Goal: Entertainment & Leisure: Consume media (video, audio)

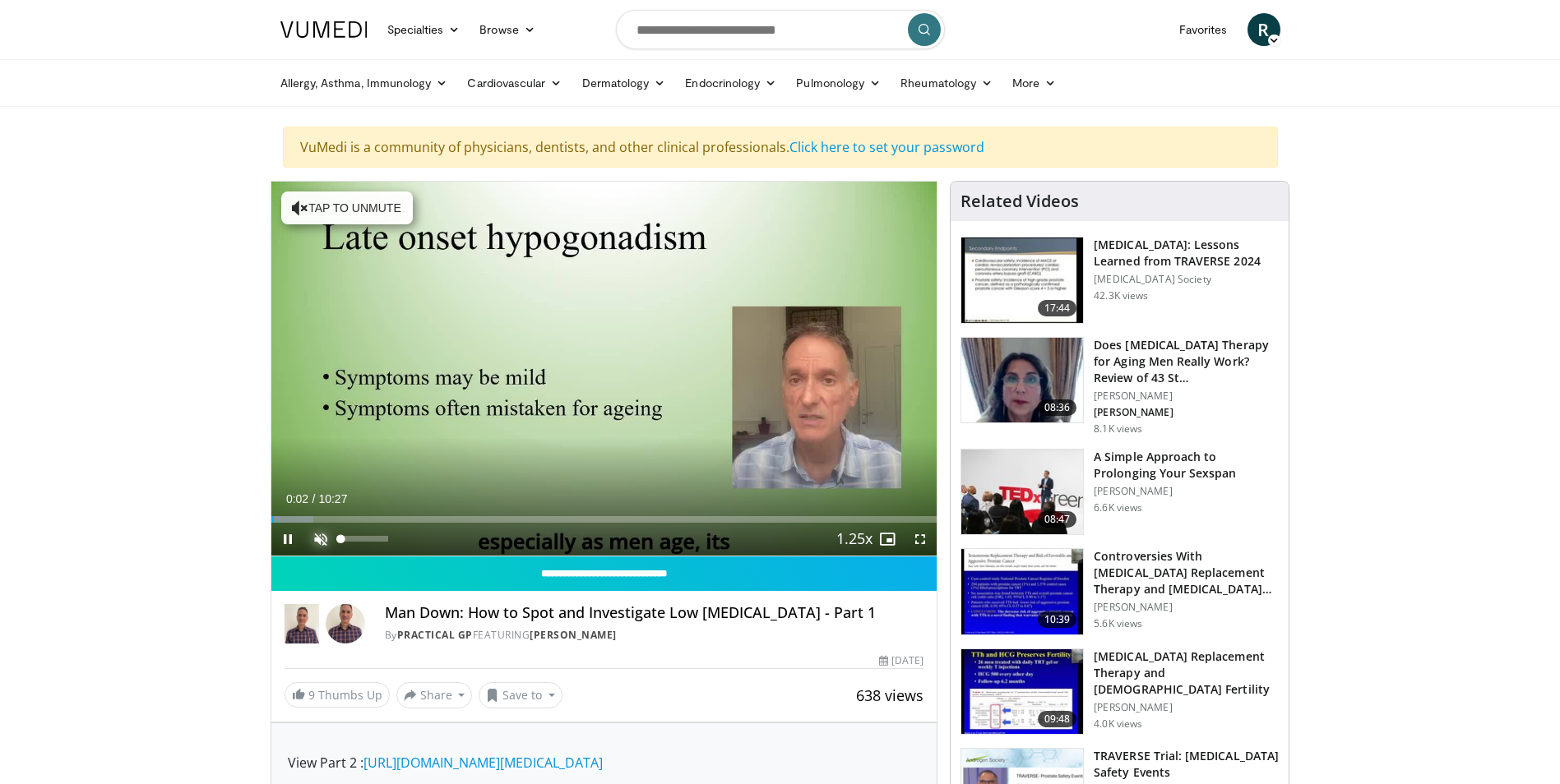
click at [320, 538] on span "Video Player" at bounding box center [320, 539] width 33 height 33
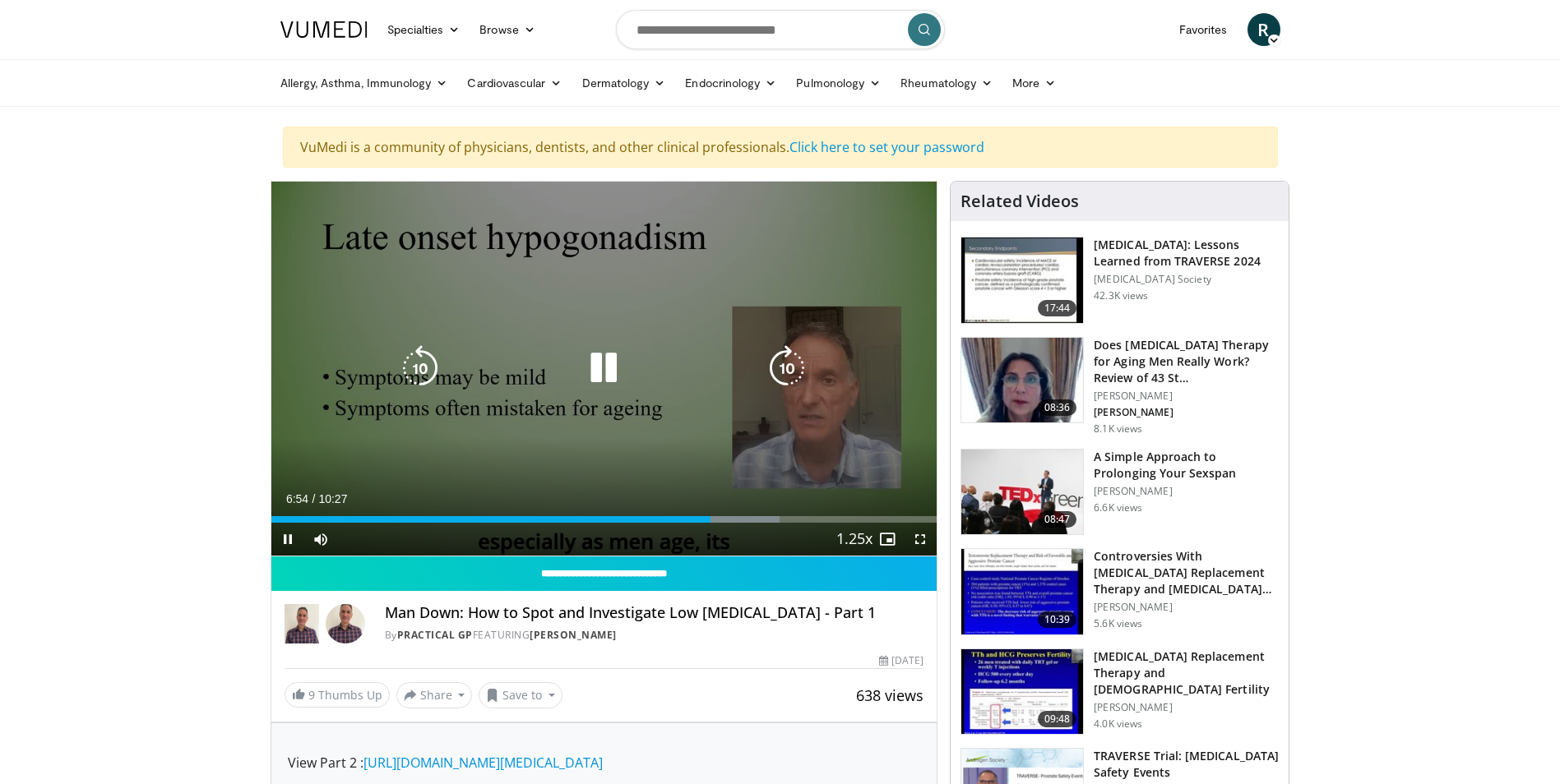
click at [610, 368] on icon "Video Player" at bounding box center [603, 368] width 46 height 46
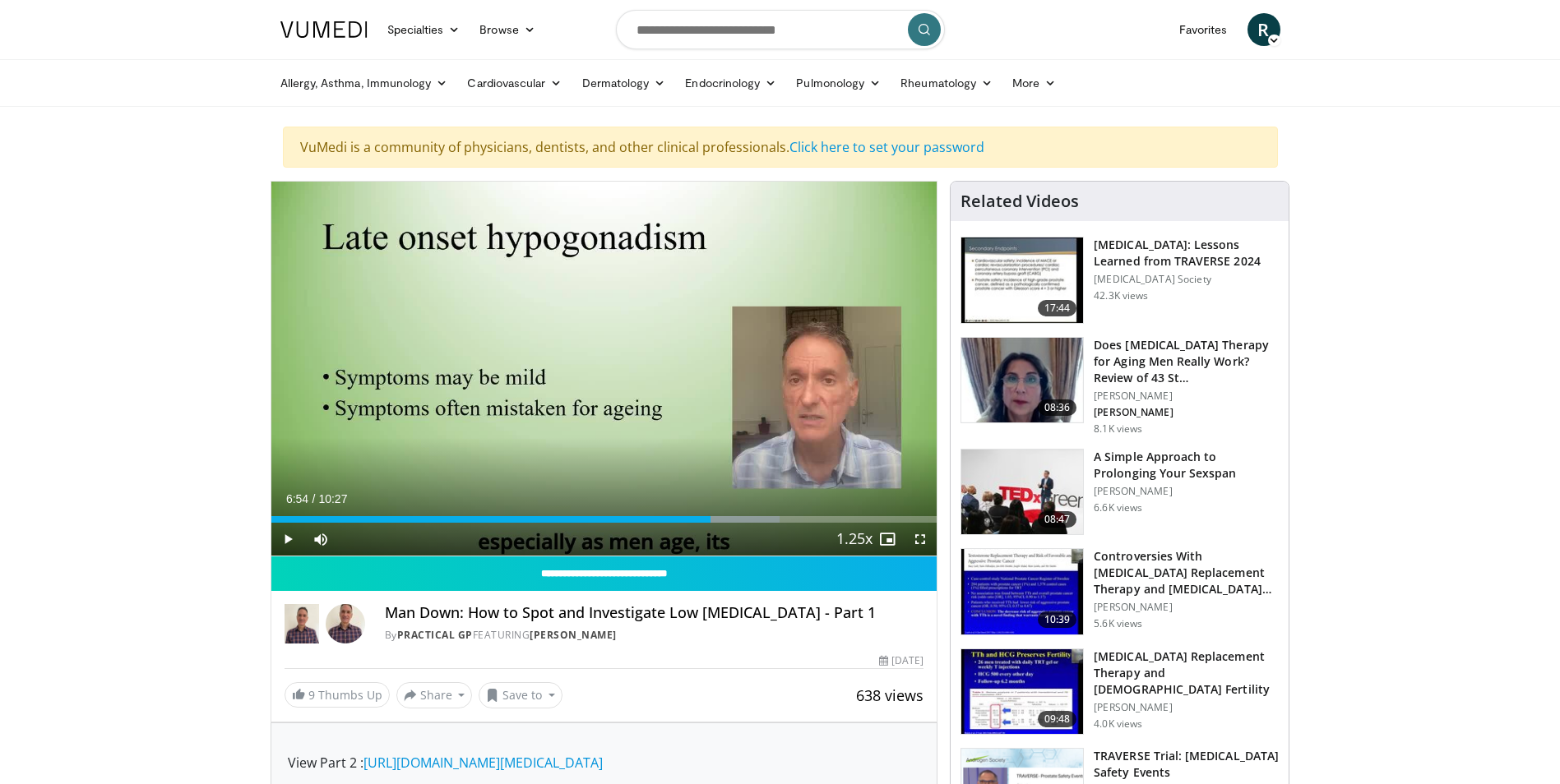
click at [288, 532] on span "Video Player" at bounding box center [288, 539] width 33 height 33
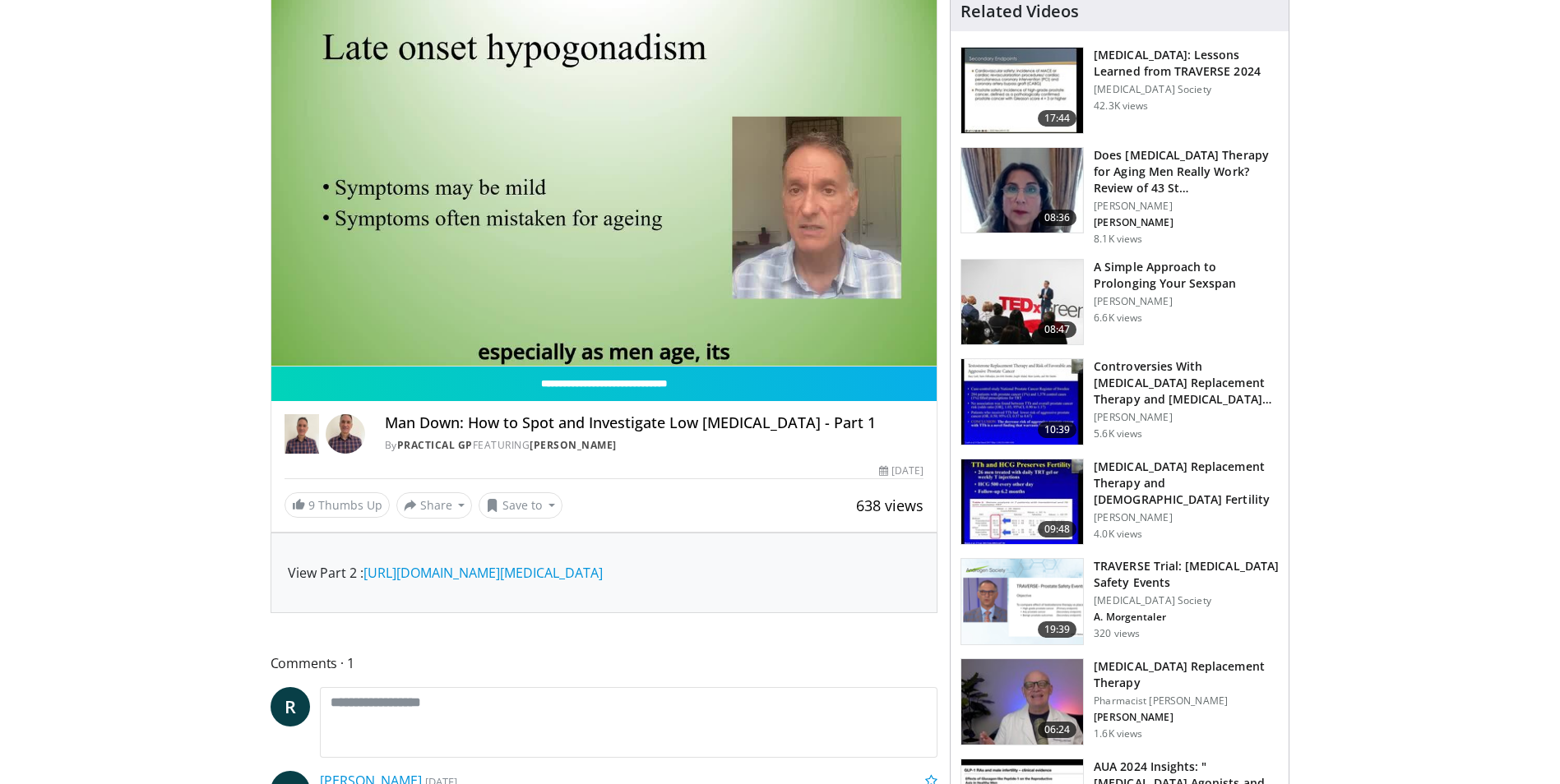
scroll to position [247, 0]
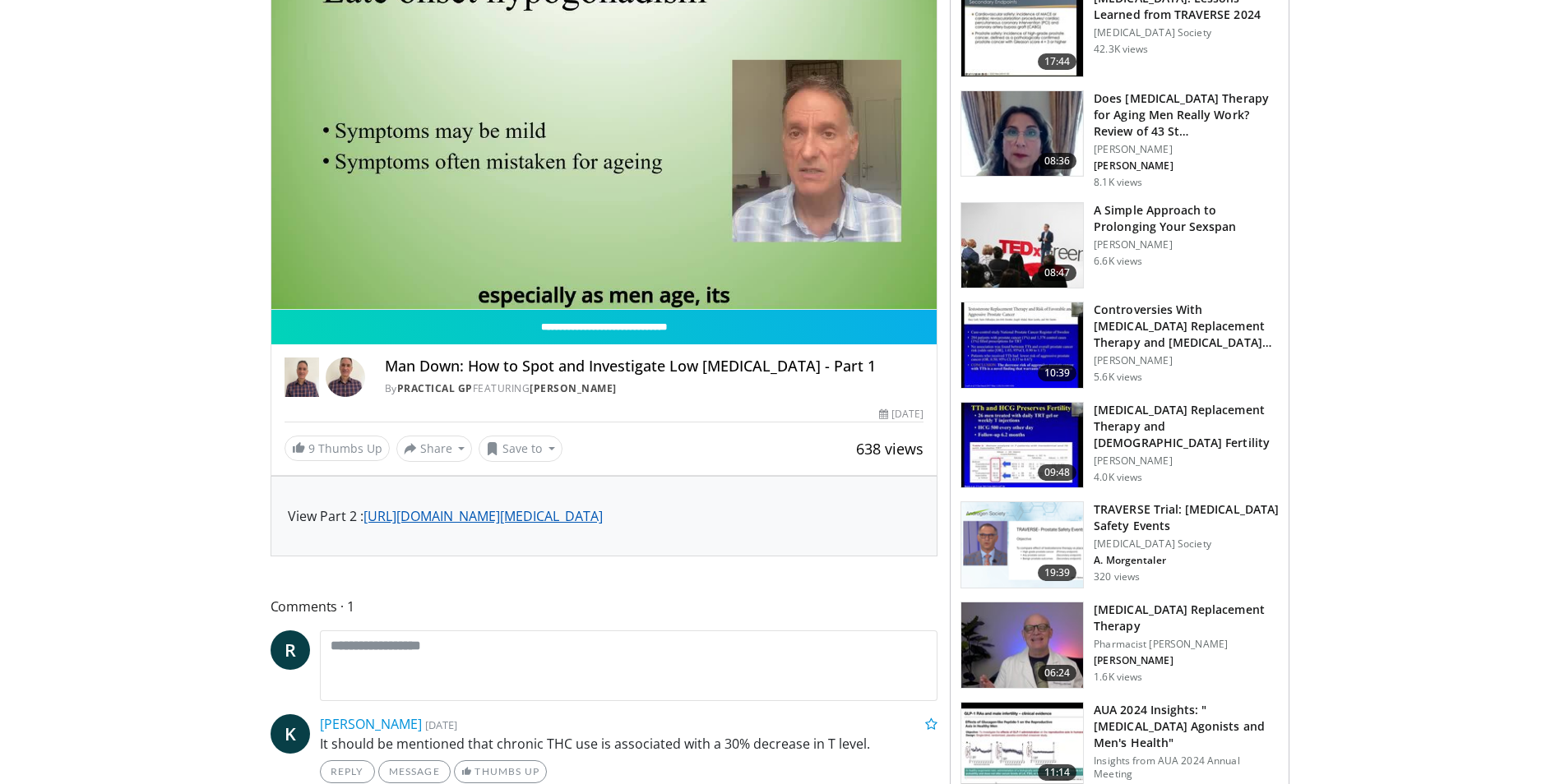
click at [602, 520] on link "https://www.vumedi.com/video/man-down-how-to-spot-and-investigate-low-testoster…" at bounding box center [482, 515] width 239 height 18
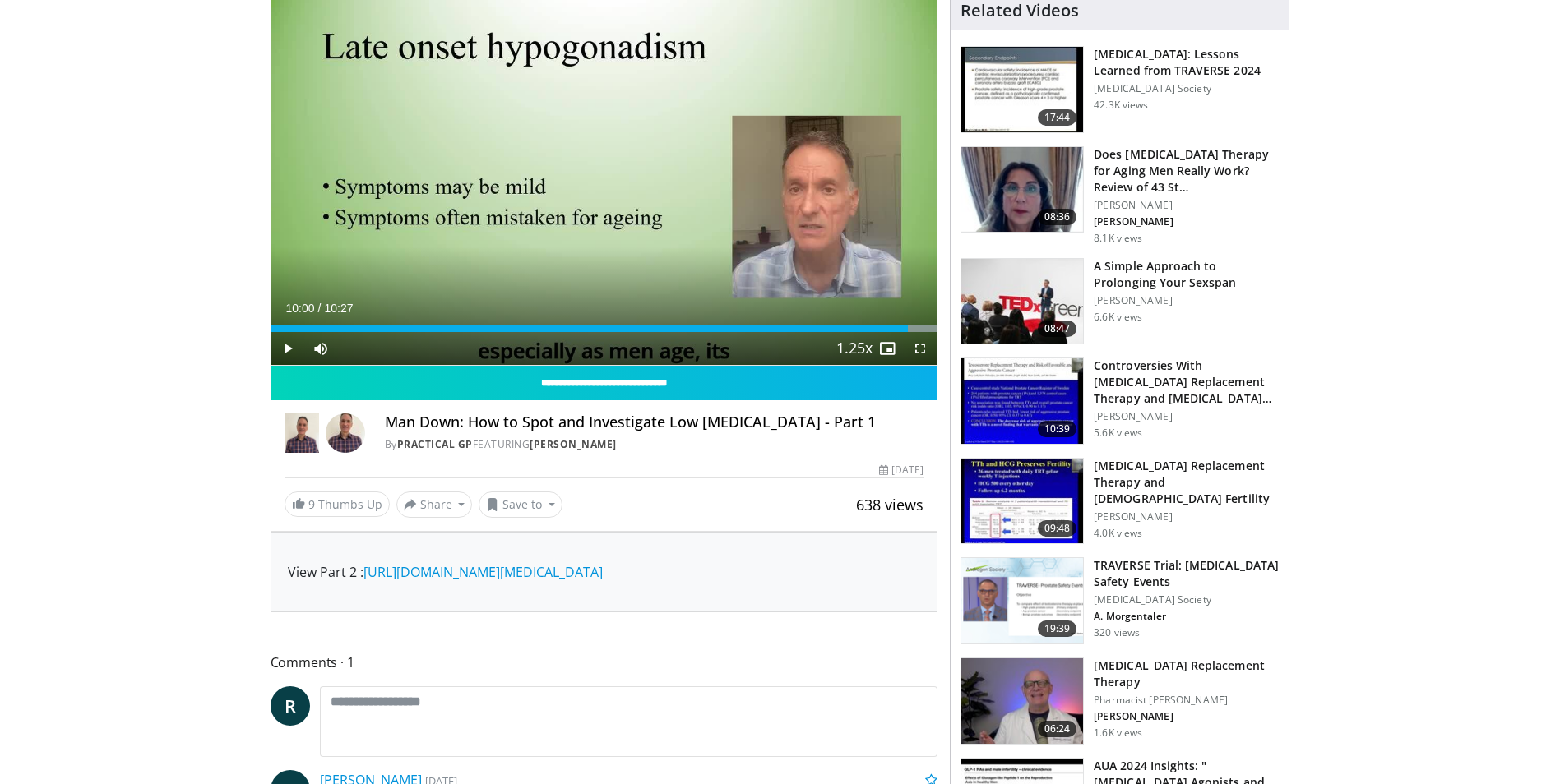
scroll to position [82, 0]
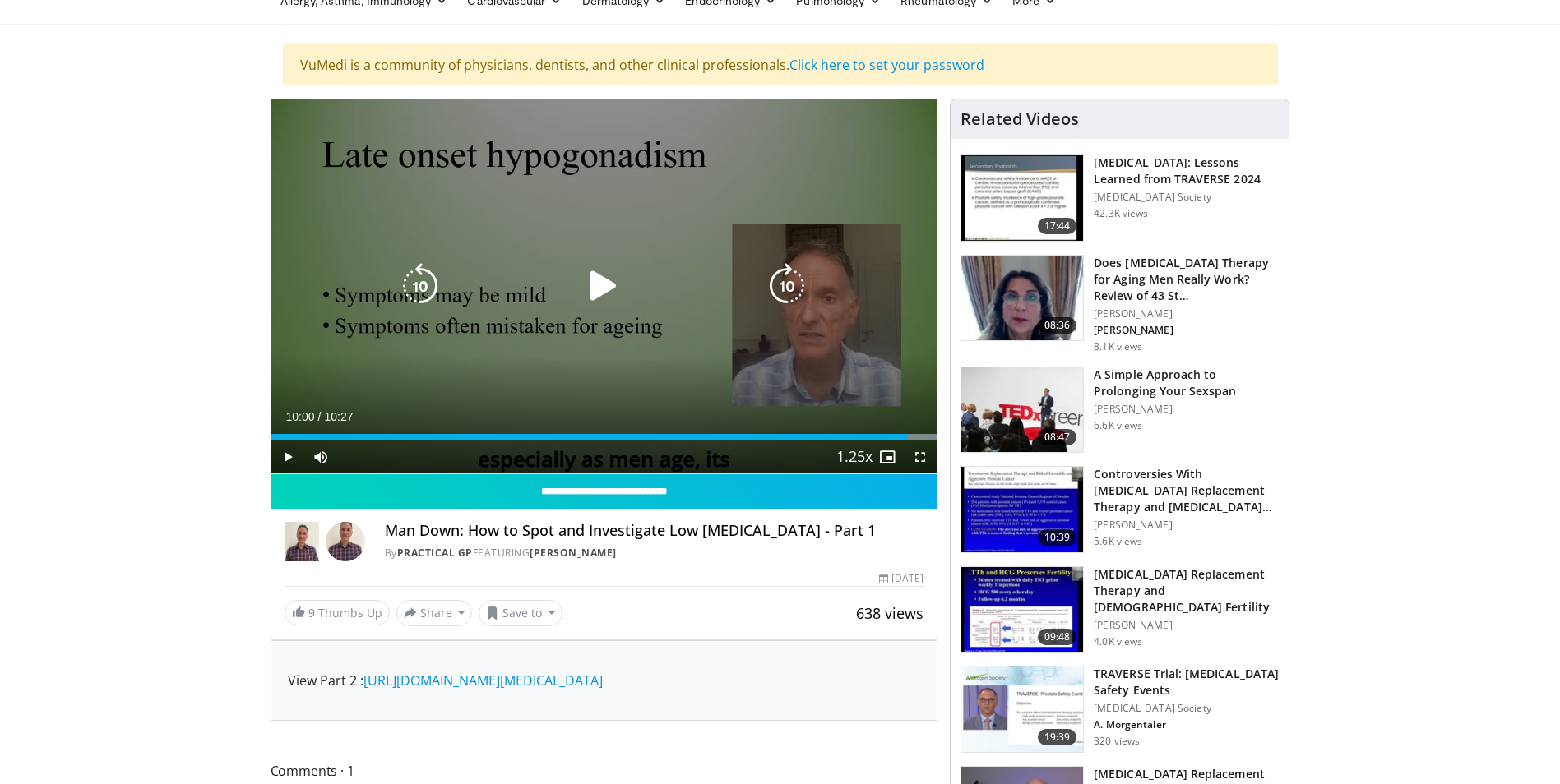
click at [608, 287] on icon "Video Player" at bounding box center [603, 286] width 46 height 46
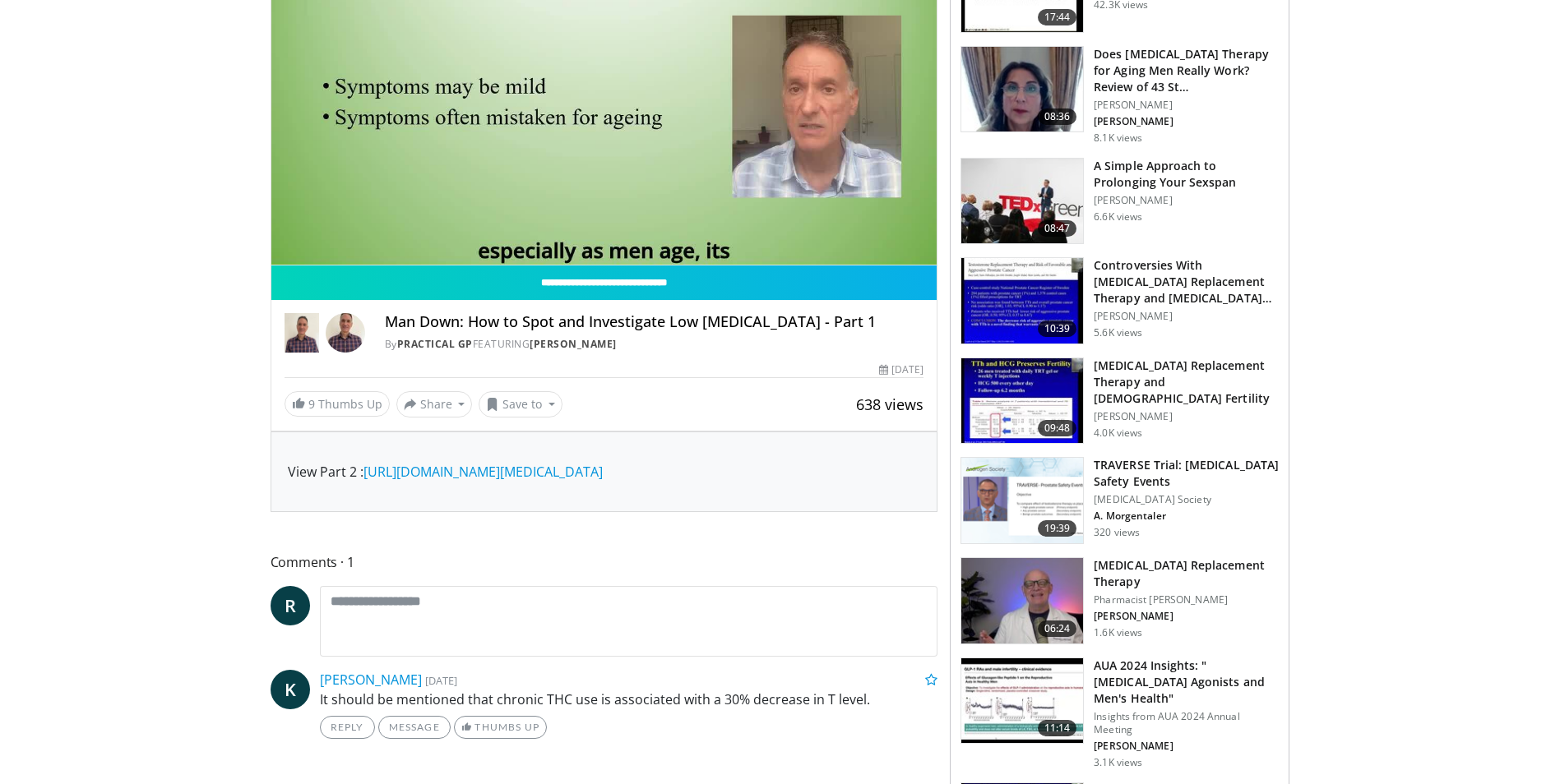
scroll to position [329, 0]
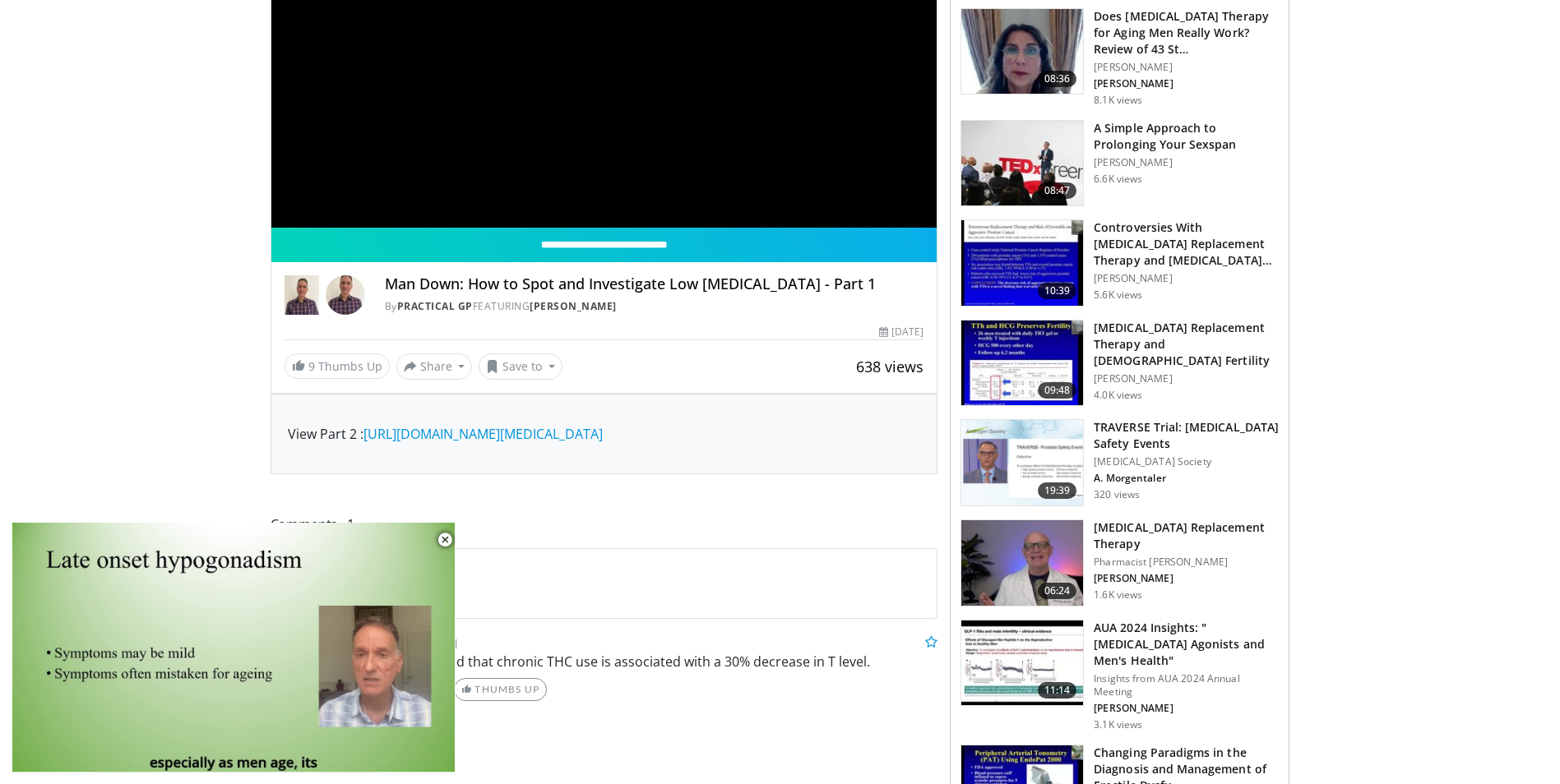
drag, startPoint x: 443, startPoint y: 541, endPoint x: 451, endPoint y: 524, distance: 18.8
click at [443, 541] on span "Video Player" at bounding box center [444, 540] width 33 height 33
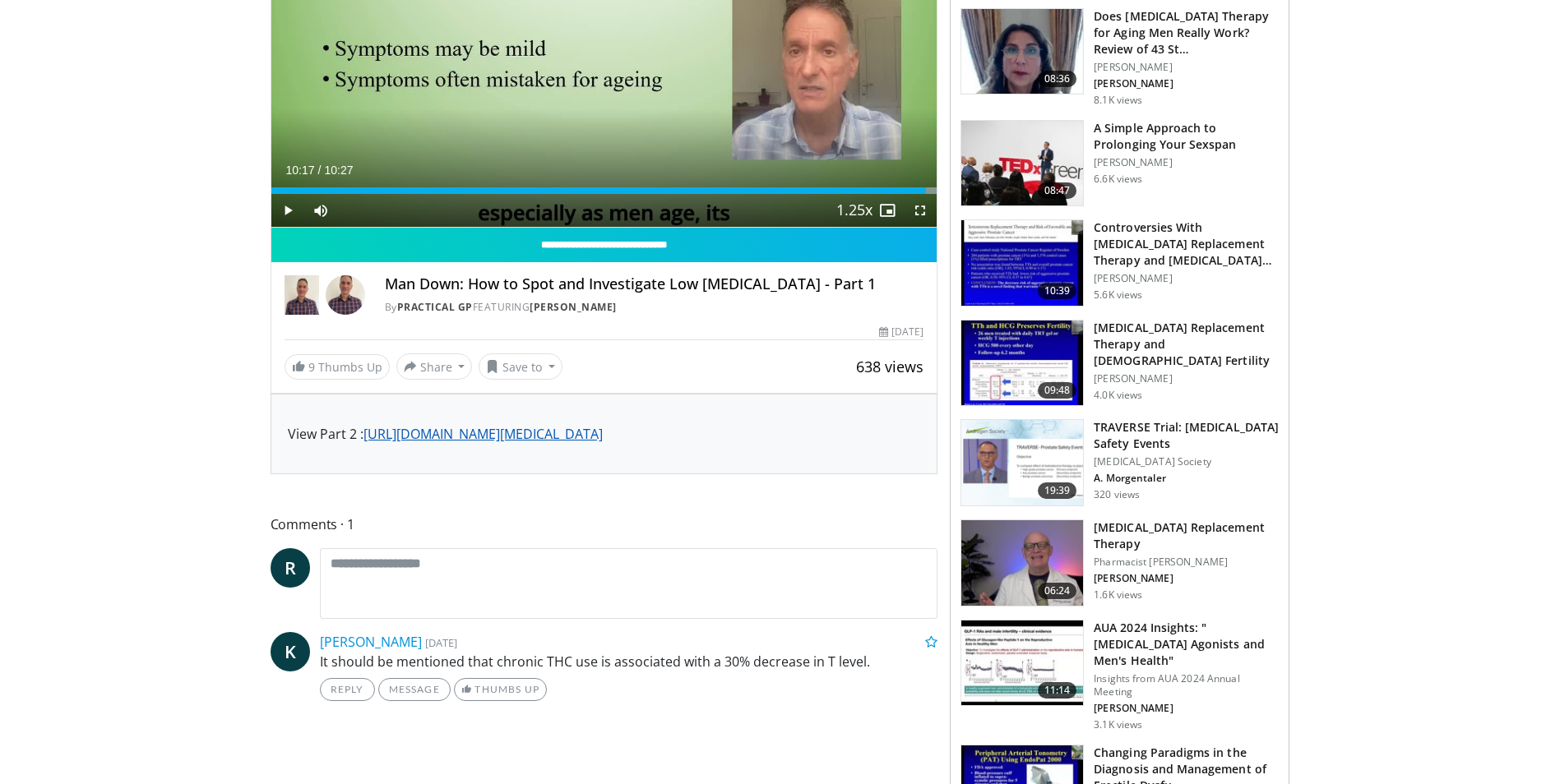
click at [479, 439] on link "https://www.vumedi.com/video/man-down-how-to-spot-and-investigate-low-testoster…" at bounding box center [482, 433] width 239 height 18
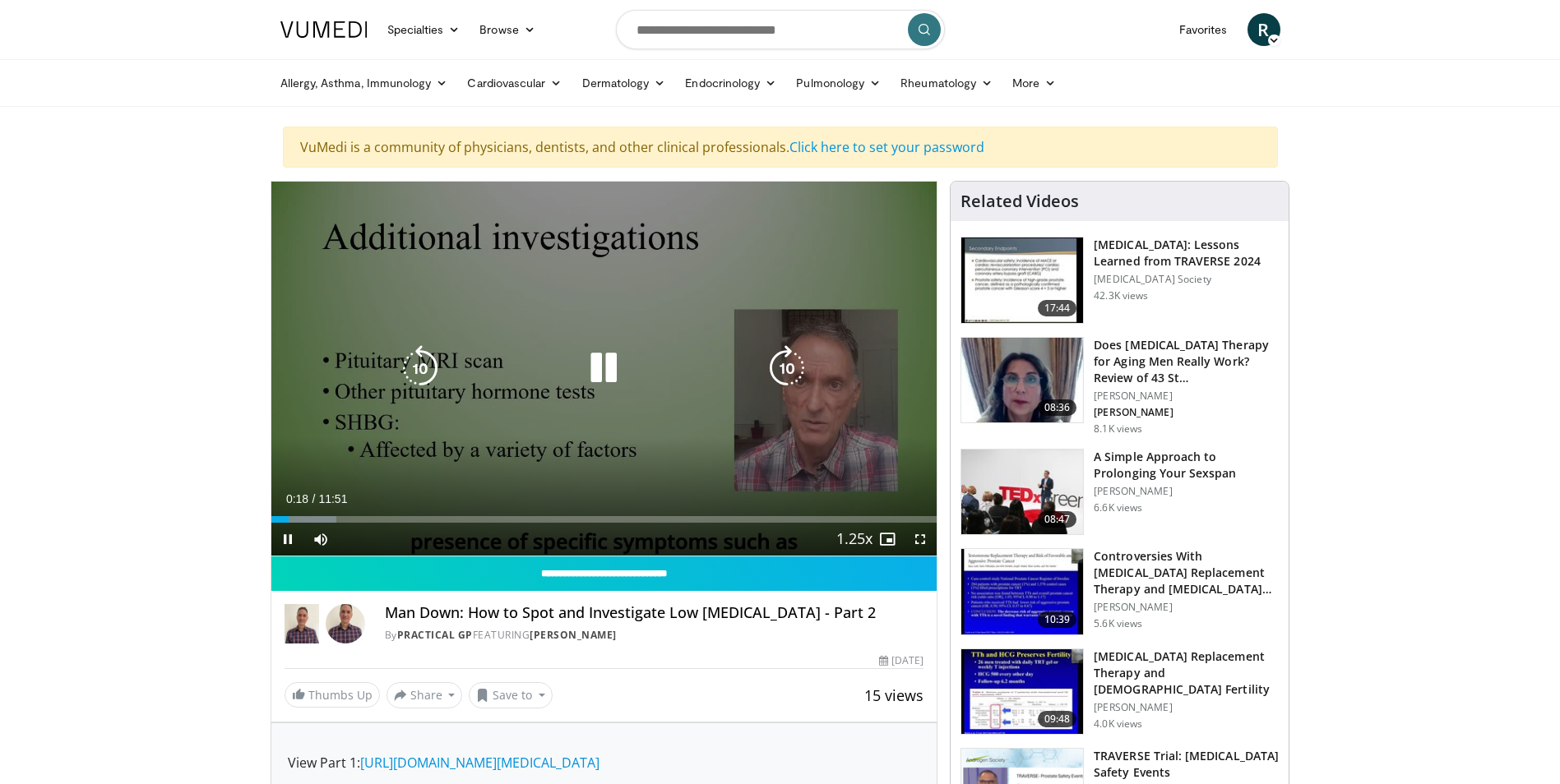
click at [601, 368] on icon "Video Player" at bounding box center [603, 368] width 46 height 46
click at [596, 372] on icon "Video Player" at bounding box center [603, 368] width 46 height 46
click at [596, 372] on icon "Video Player" at bounding box center [603, 368] width 46 height 46
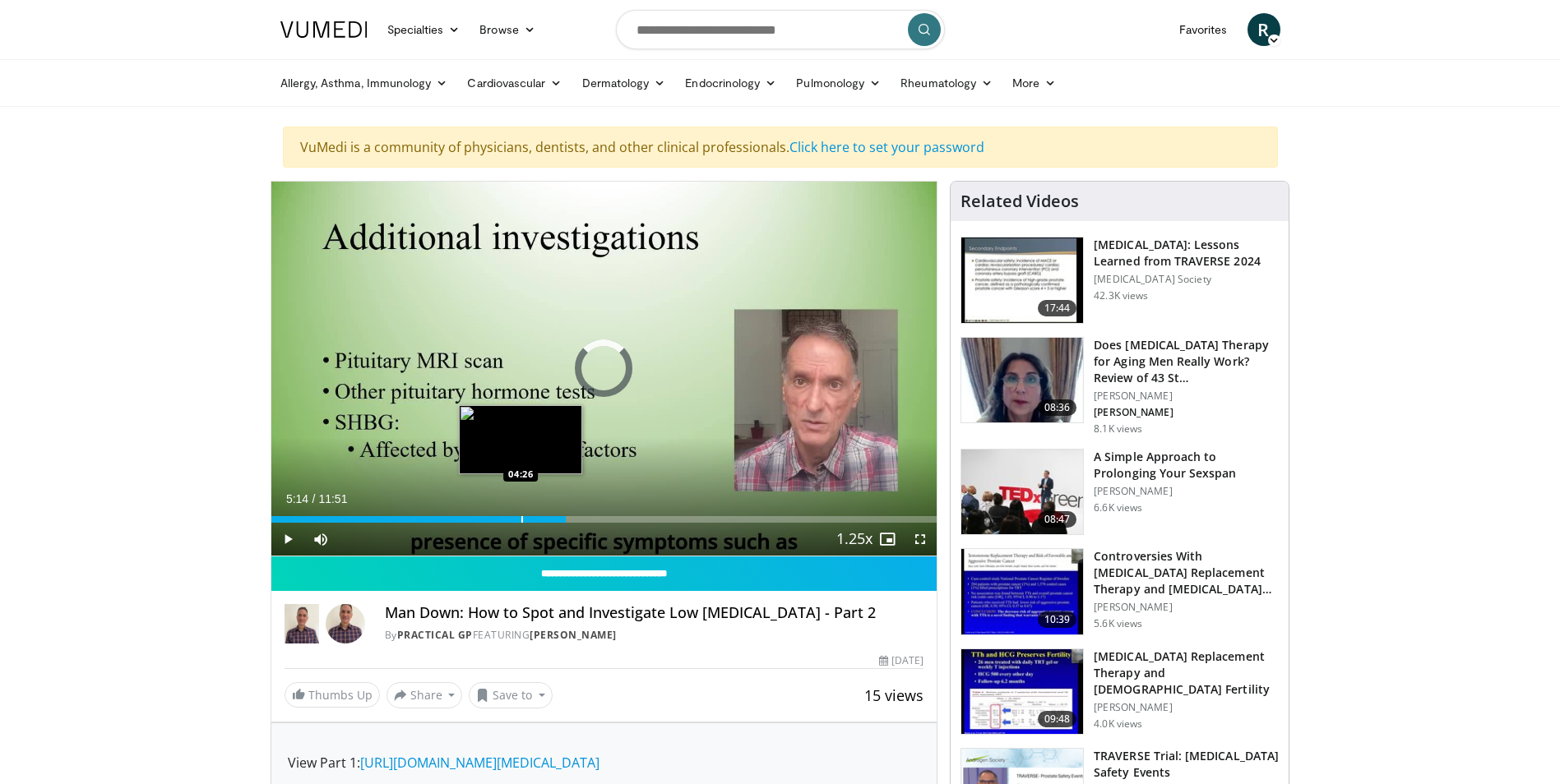
click at [521, 518] on div "Progress Bar" at bounding box center [522, 519] width 2 height 7
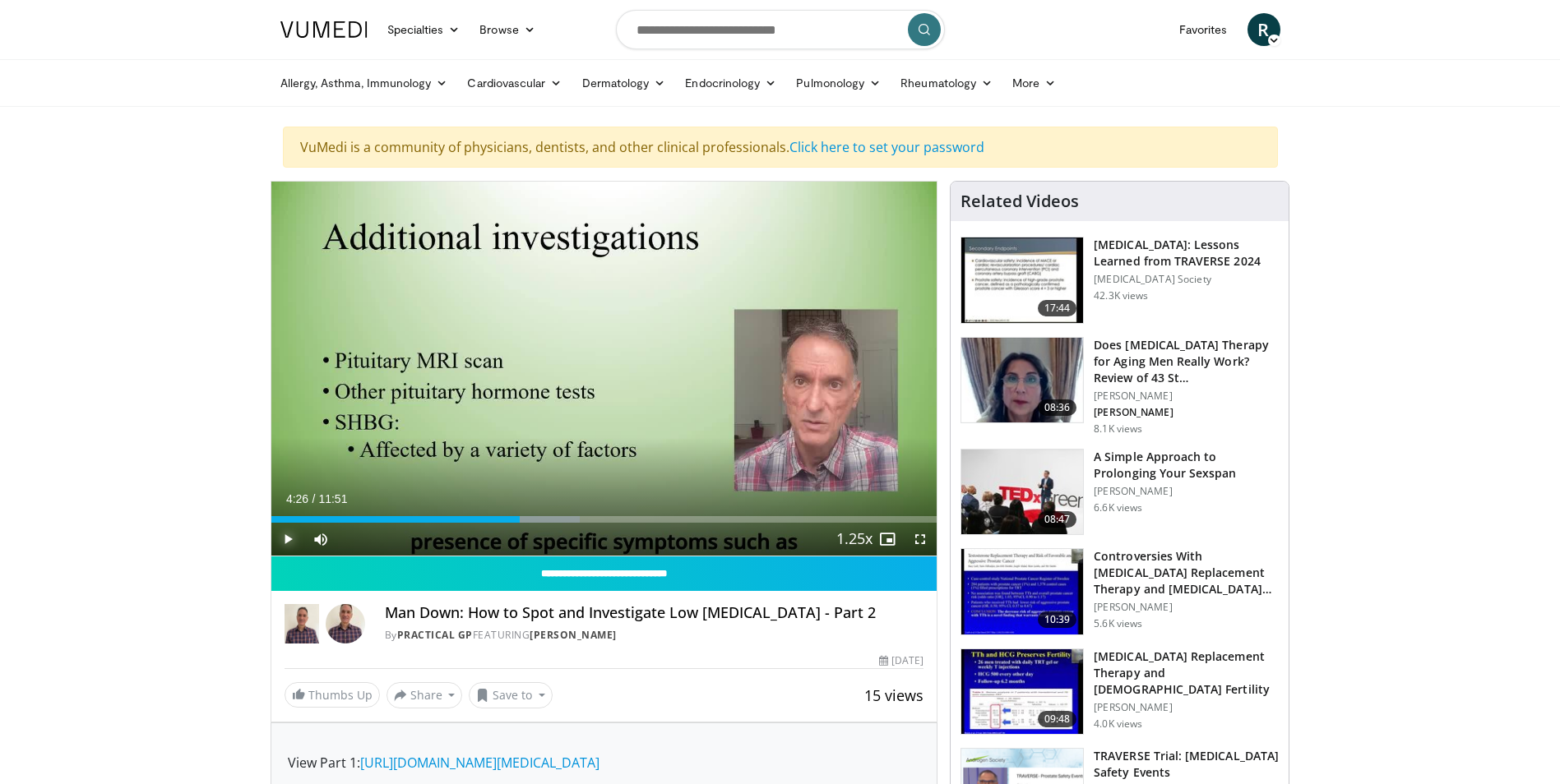
click at [290, 538] on span "Video Player" at bounding box center [288, 539] width 33 height 33
click at [546, 516] on div "Loaded : 46.32% 04:28 04:55" at bounding box center [604, 519] width 666 height 7
click at [573, 520] on div "Progress Bar" at bounding box center [574, 519] width 2 height 7
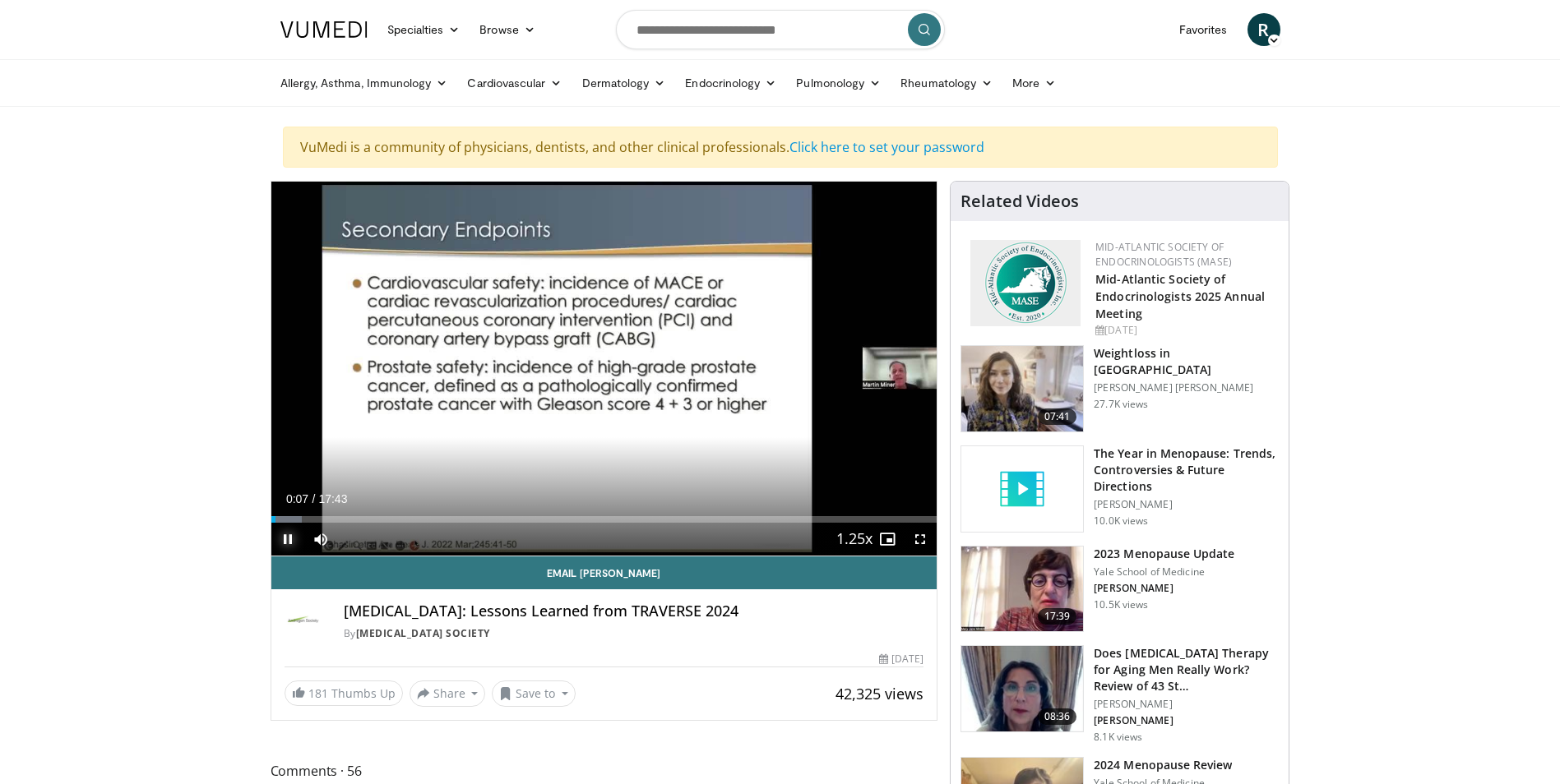
click at [284, 537] on span "Video Player" at bounding box center [288, 539] width 33 height 33
